Goal: Transaction & Acquisition: Purchase product/service

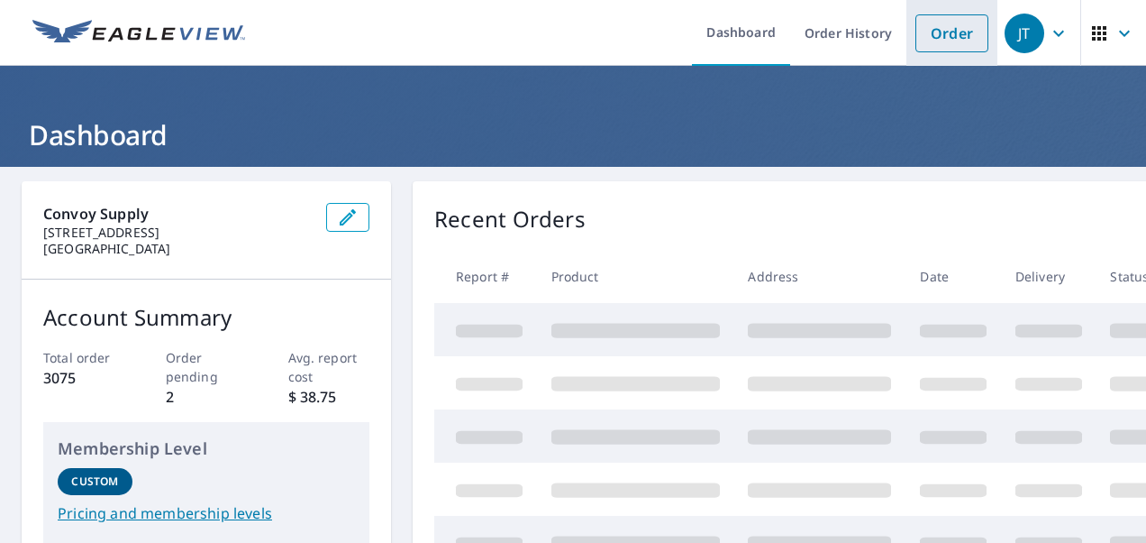
click at [925, 28] on link "Order" at bounding box center [952, 33] width 73 height 38
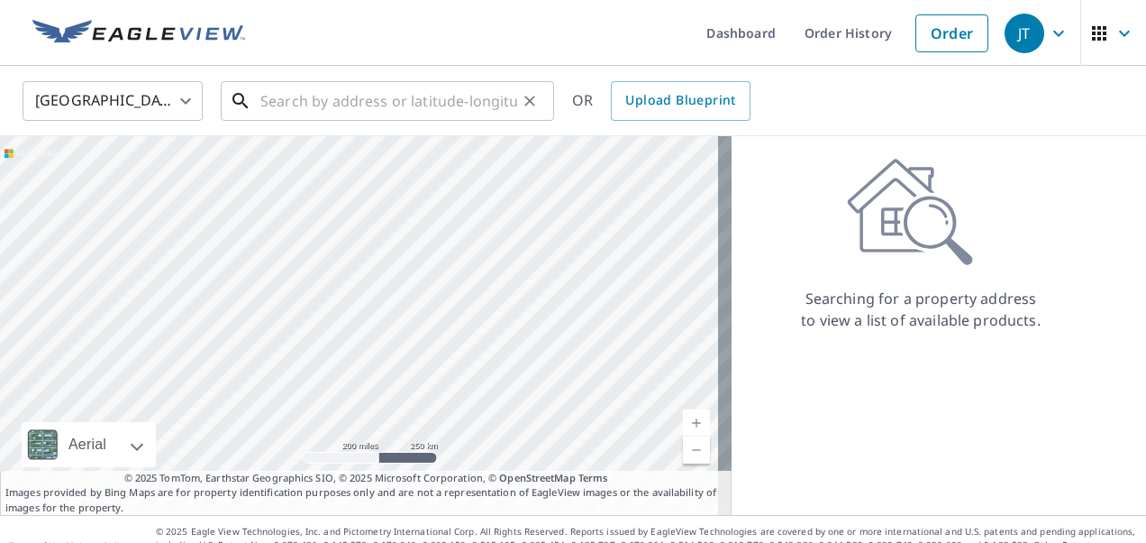
click at [361, 105] on input "text" at bounding box center [388, 101] width 257 height 50
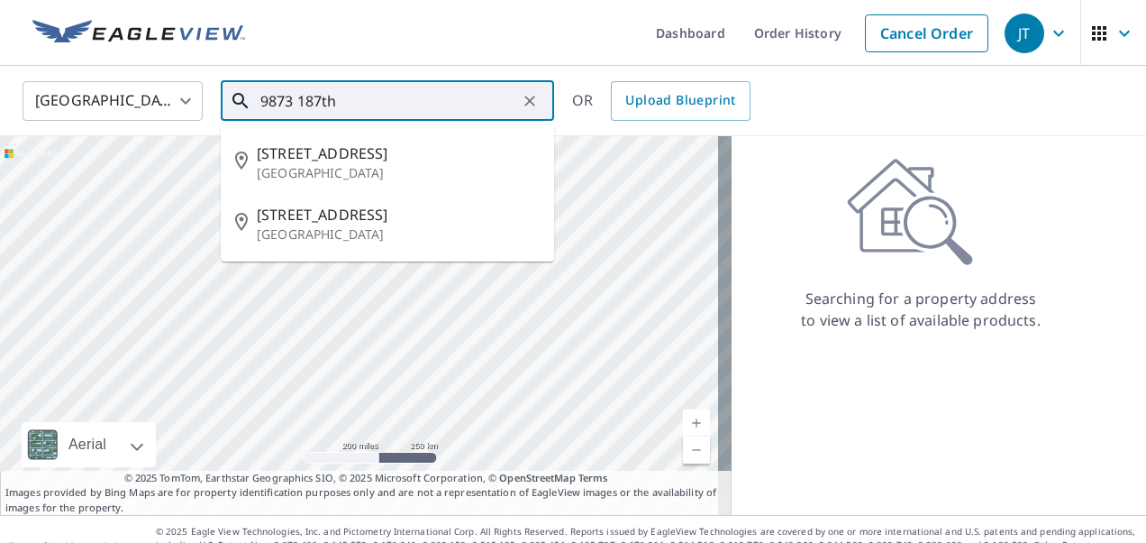
click at [324, 164] on p "[GEOGRAPHIC_DATA]" at bounding box center [398, 173] width 283 height 18
type input "[STREET_ADDRESS]"
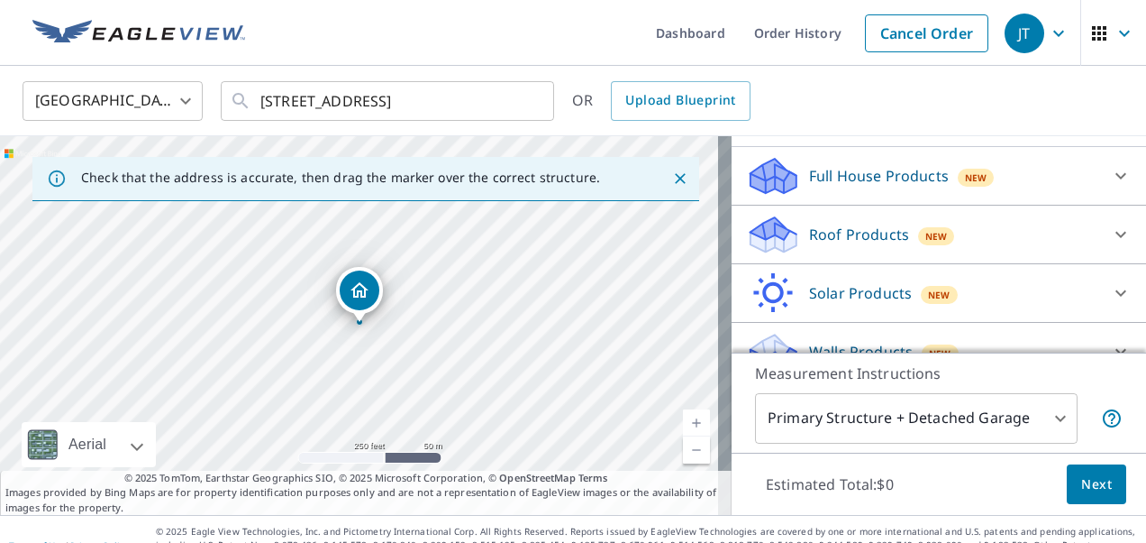
scroll to position [184, 0]
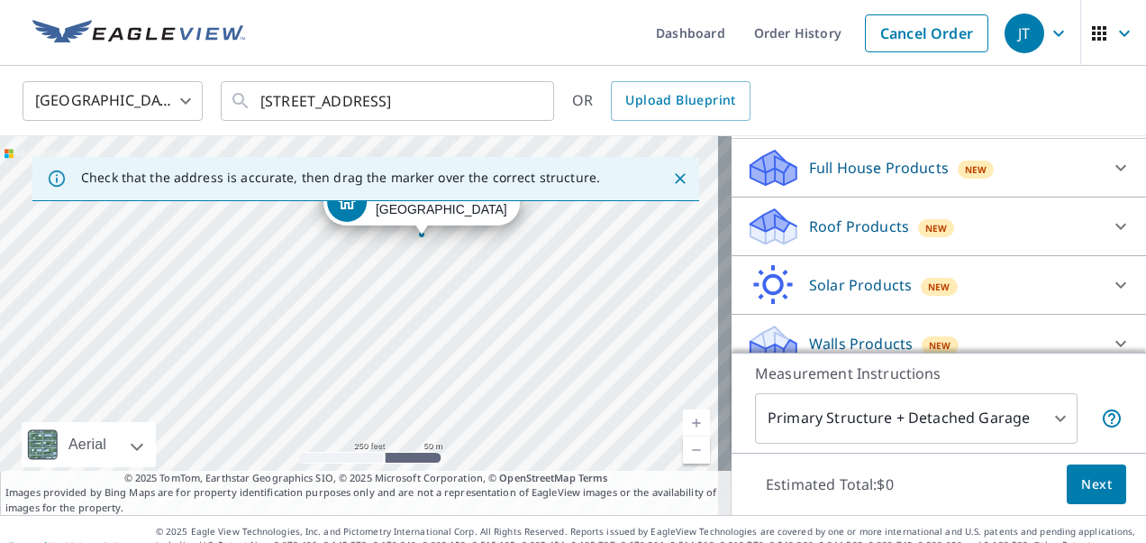
click at [675, 178] on icon "Close" at bounding box center [680, 178] width 11 height 11
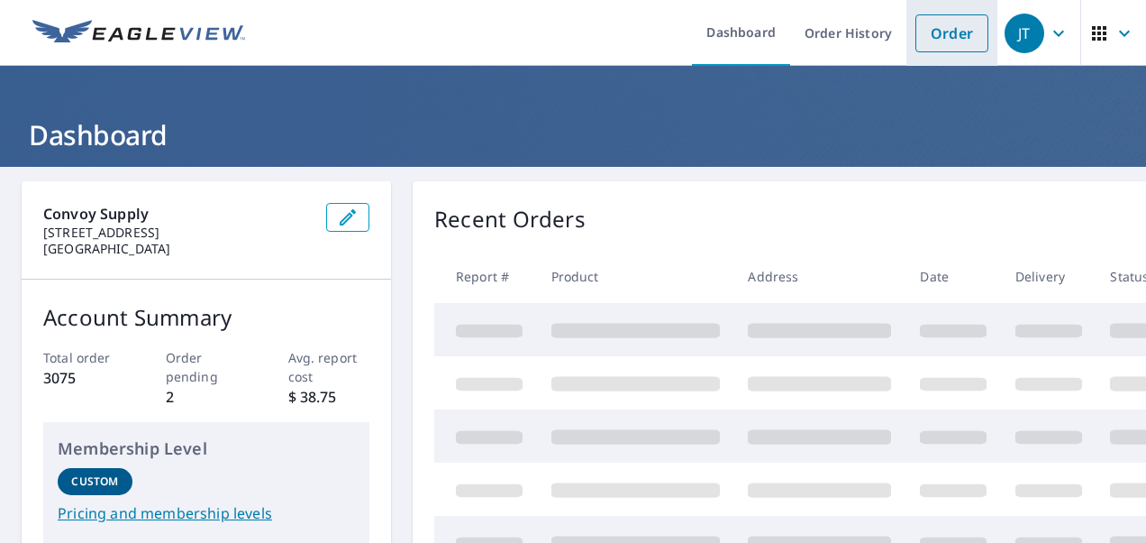
click at [945, 41] on link "Order" at bounding box center [952, 33] width 73 height 38
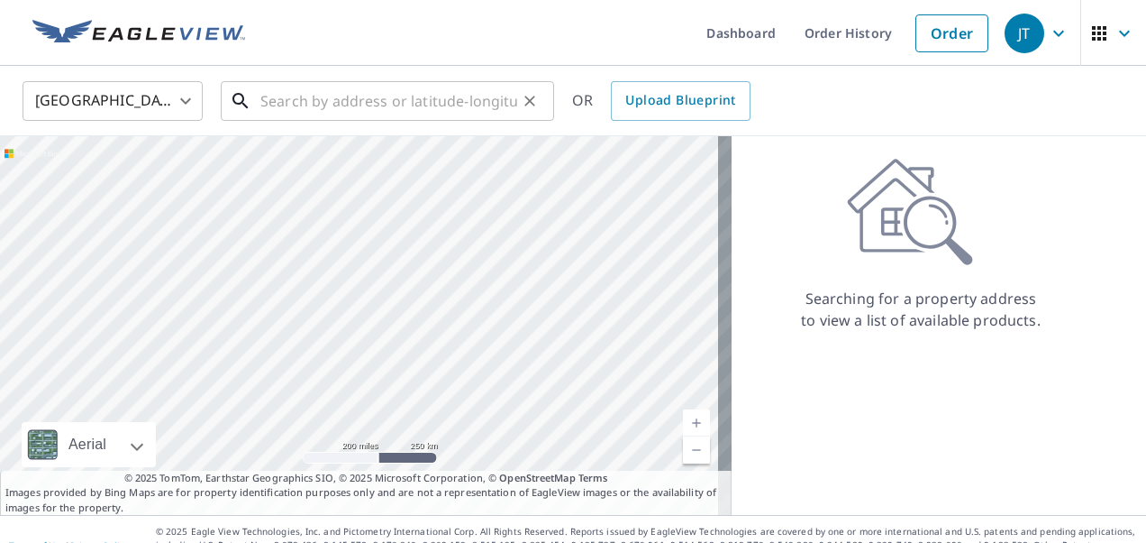
click at [442, 105] on input "text" at bounding box center [388, 101] width 257 height 50
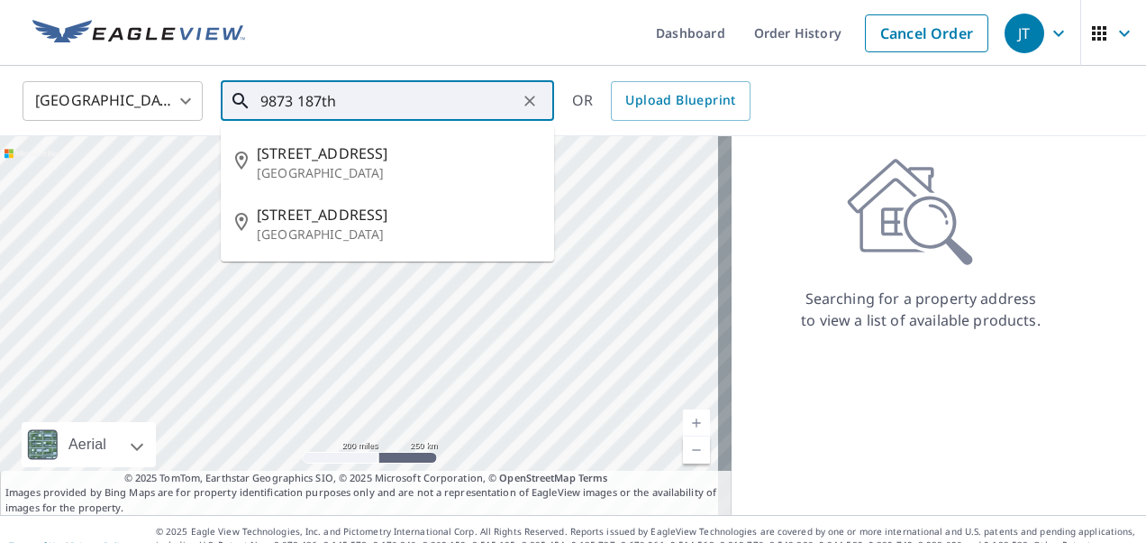
click at [365, 172] on p "[GEOGRAPHIC_DATA]" at bounding box center [398, 173] width 283 height 18
type input "[STREET_ADDRESS]"
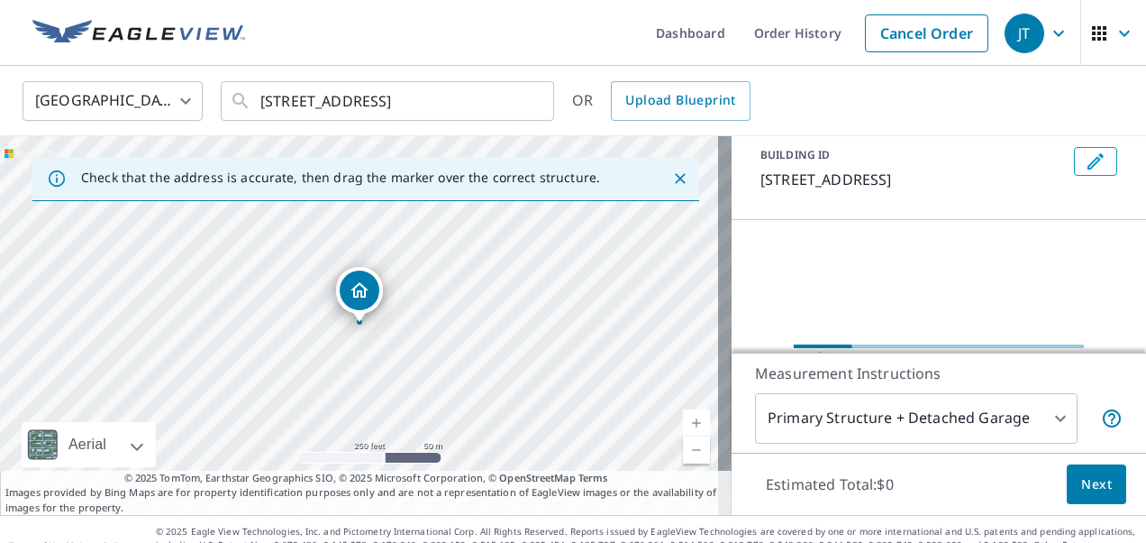
scroll to position [148, 0]
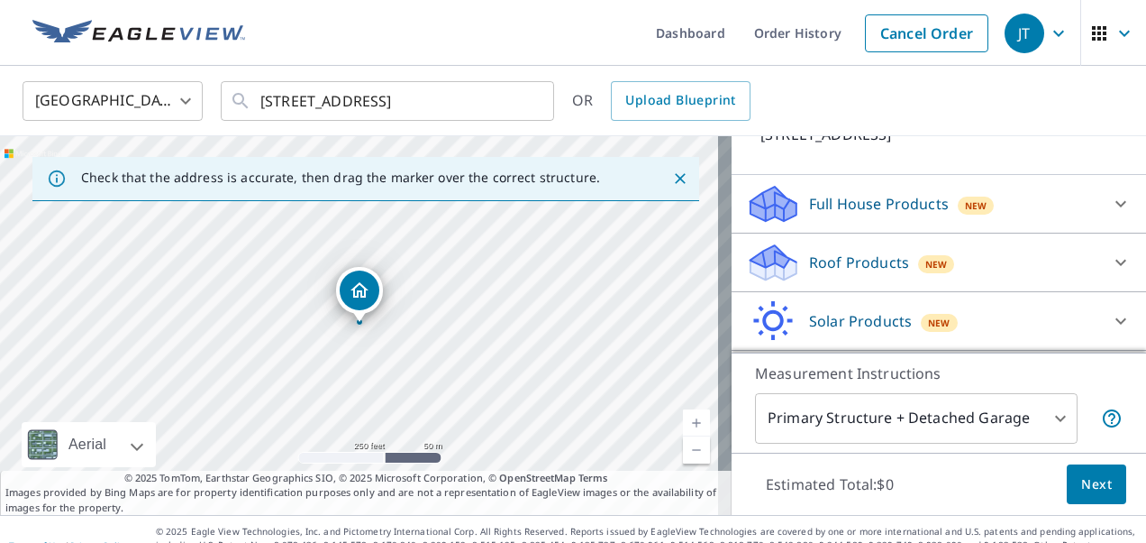
click at [777, 267] on icon at bounding box center [774, 269] width 46 height 22
click at [780, 319] on p "Premium" at bounding box center [805, 308] width 64 height 23
click at [773, 319] on input "Premium $20 - $60" at bounding box center [759, 309] width 27 height 22
checkbox input "true"
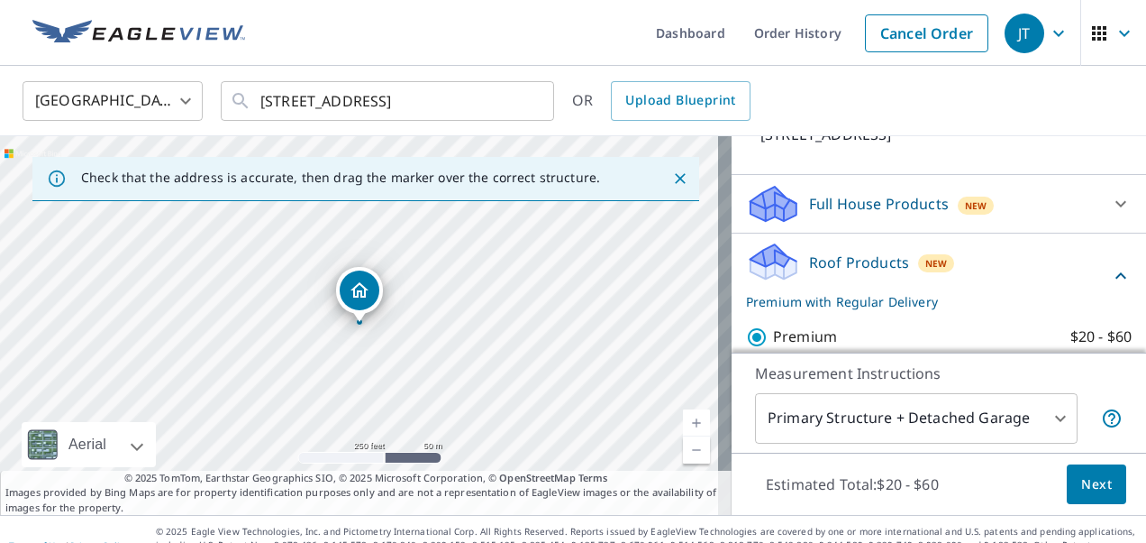
click at [1089, 486] on span "Next" at bounding box center [1097, 484] width 31 height 23
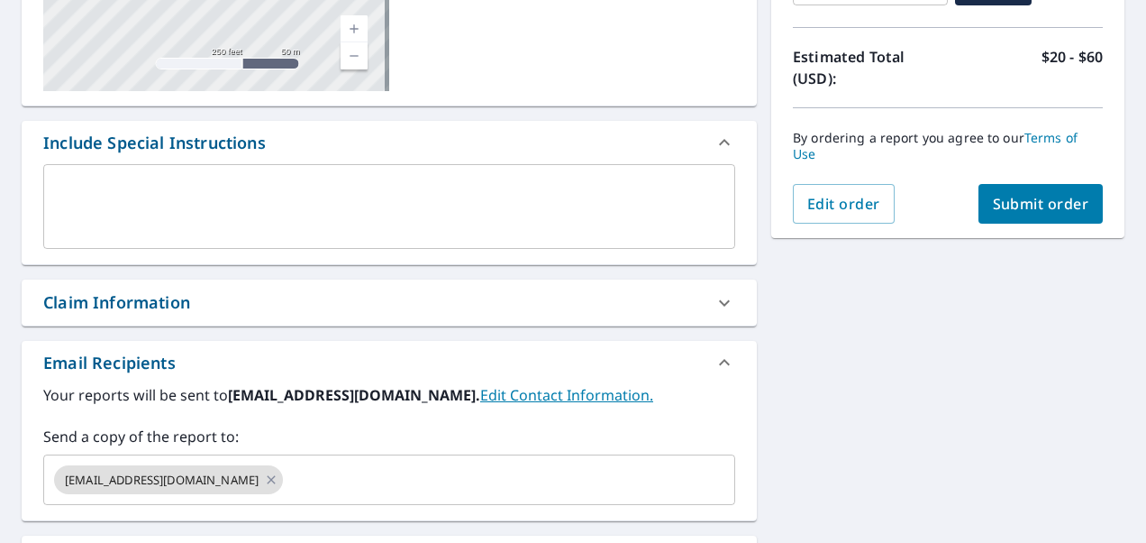
scroll to position [373, 0]
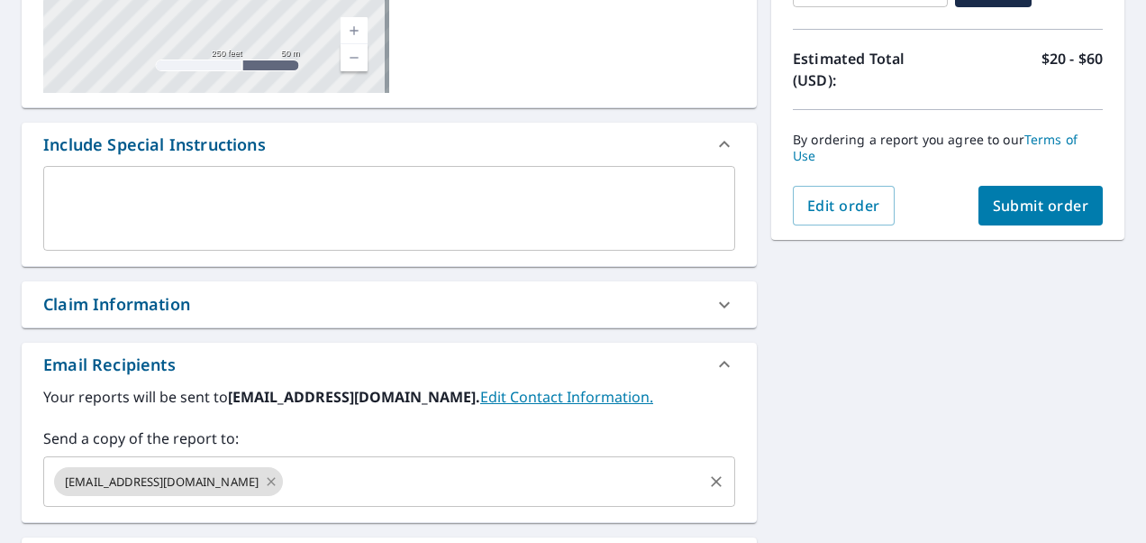
click at [264, 480] on icon at bounding box center [271, 481] width 14 height 20
checkbox input "true"
click at [299, 475] on input "text" at bounding box center [375, 481] width 649 height 34
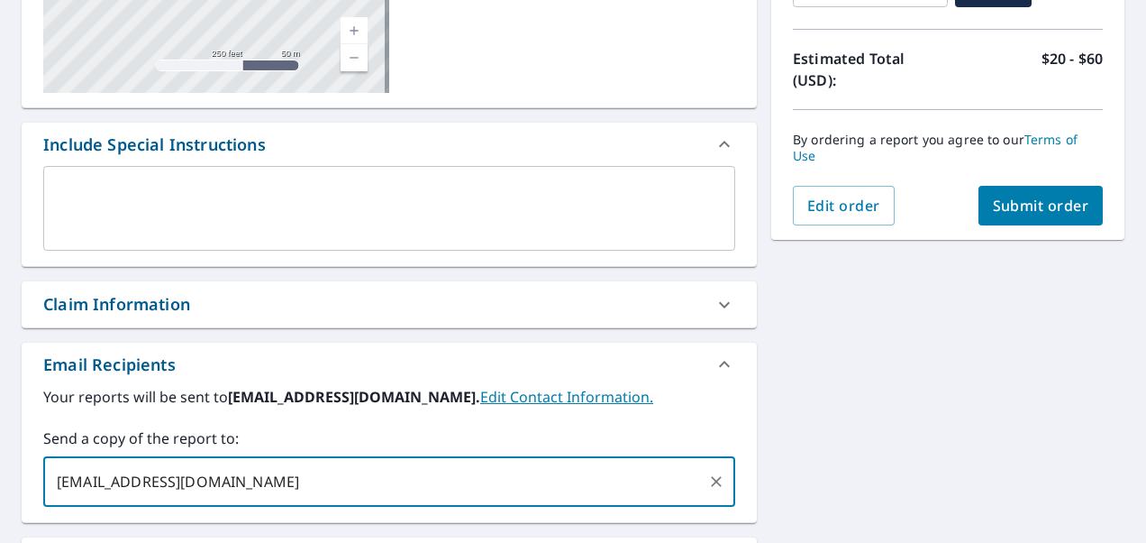
type input "[EMAIL_ADDRESS][DOMAIN_NAME]"
checkbox input "true"
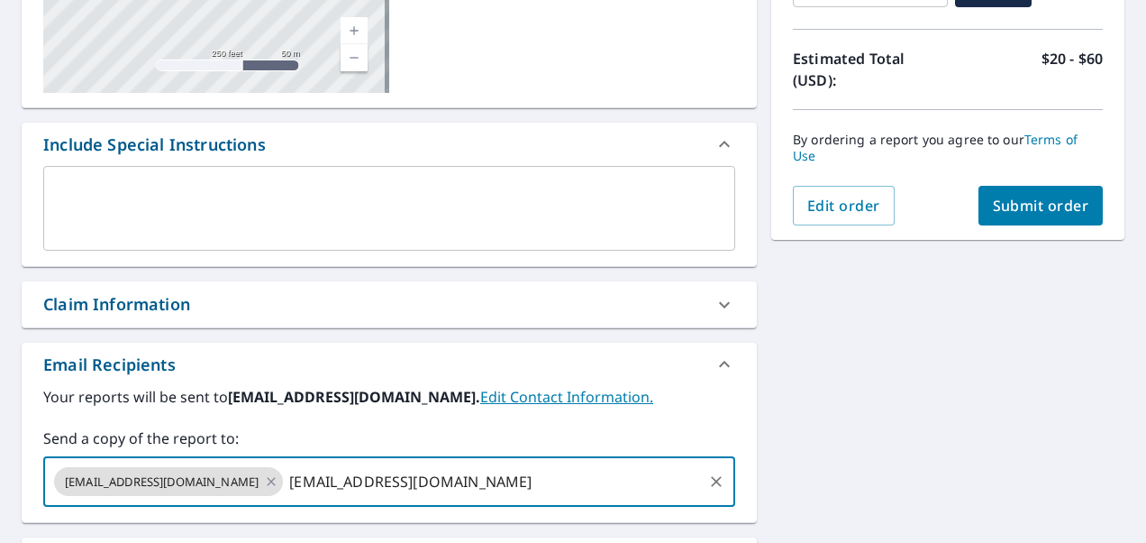
type input "[EMAIL_ADDRESS][DOMAIN_NAME]"
click at [996, 209] on span "Submit order" at bounding box center [1041, 206] width 96 height 20
checkbox input "true"
